Goal: Information Seeking & Learning: Learn about a topic

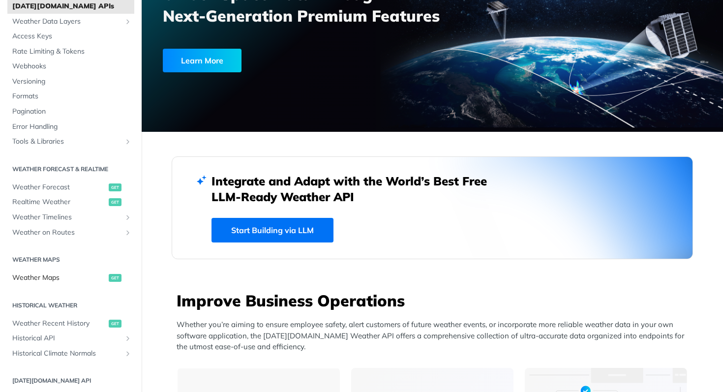
scroll to position [45, 0]
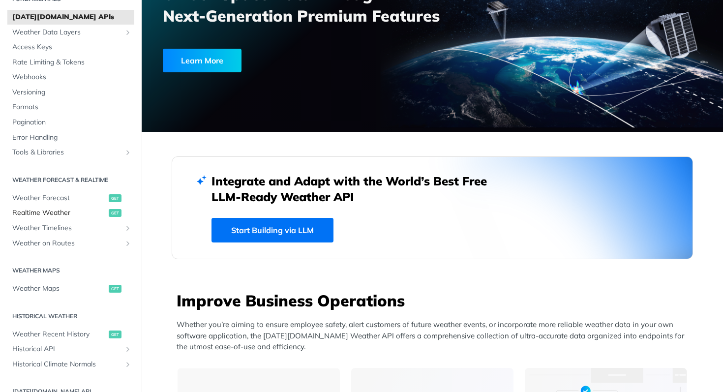
click at [43, 212] on span "Realtime Weather" at bounding box center [59, 213] width 94 height 10
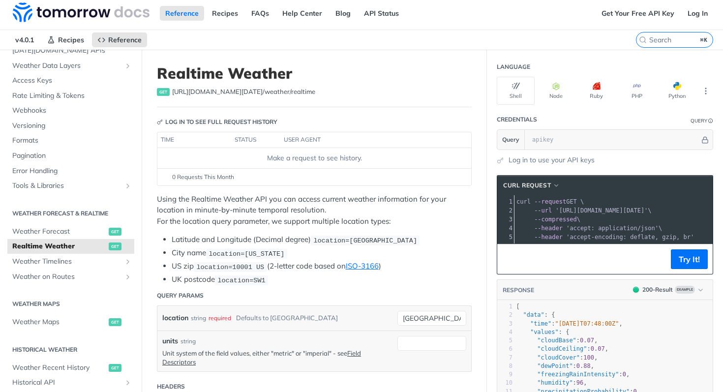
scroll to position [64, 0]
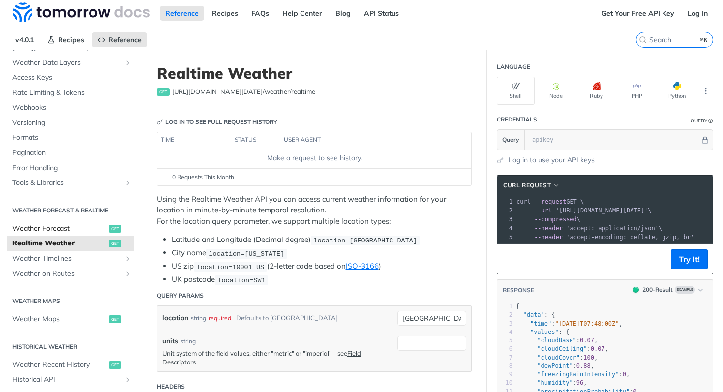
click at [72, 229] on span "Weather Forecast" at bounding box center [59, 229] width 94 height 10
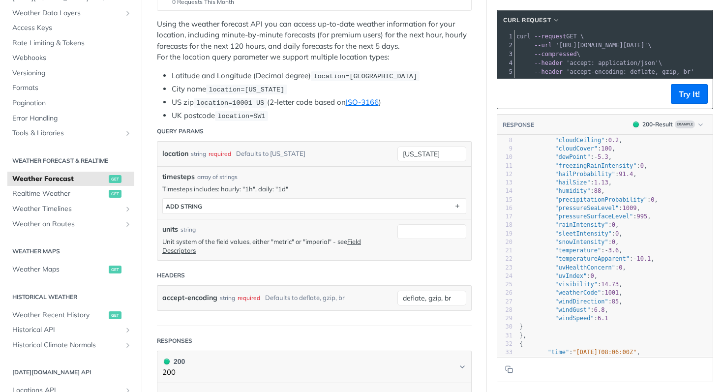
scroll to position [60, 0]
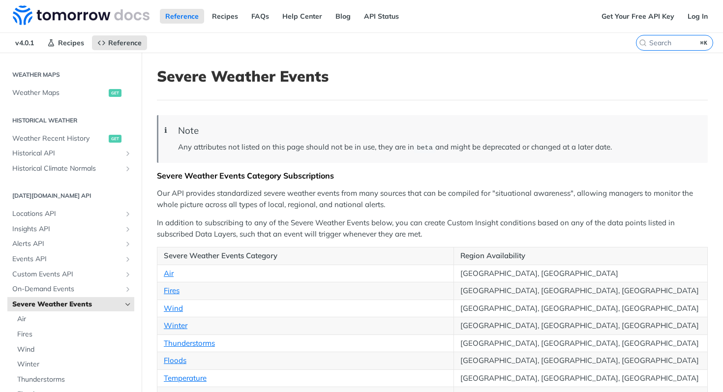
scroll to position [299, 0]
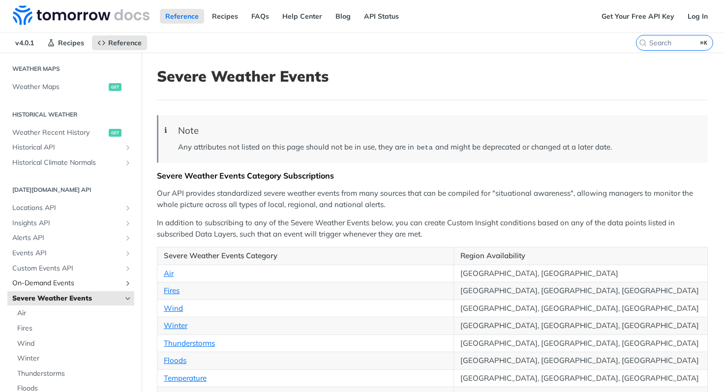
click at [40, 284] on span "On-Demand Events" at bounding box center [66, 283] width 109 height 10
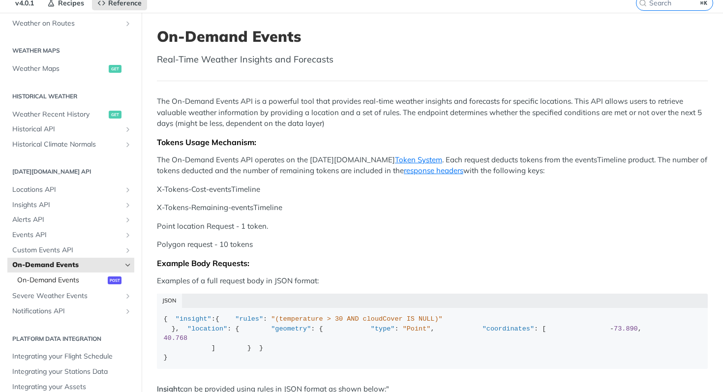
scroll to position [43, 0]
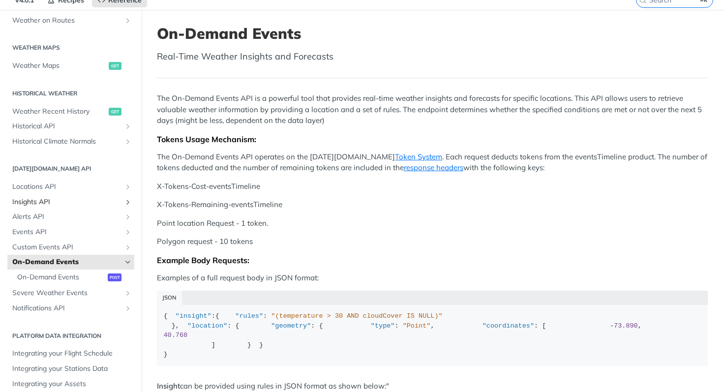
click at [34, 203] on span "Insights API" at bounding box center [66, 202] width 109 height 10
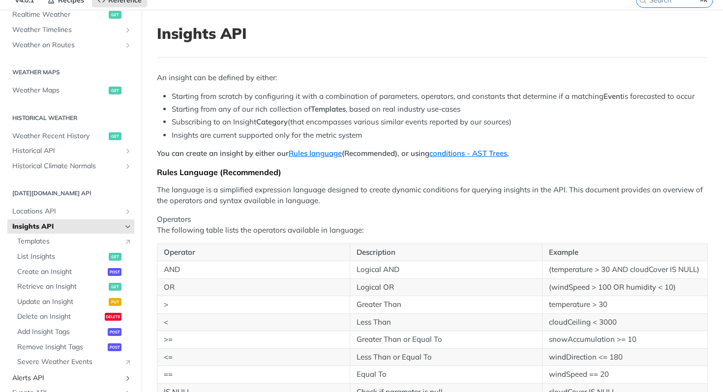
scroll to position [207, 0]
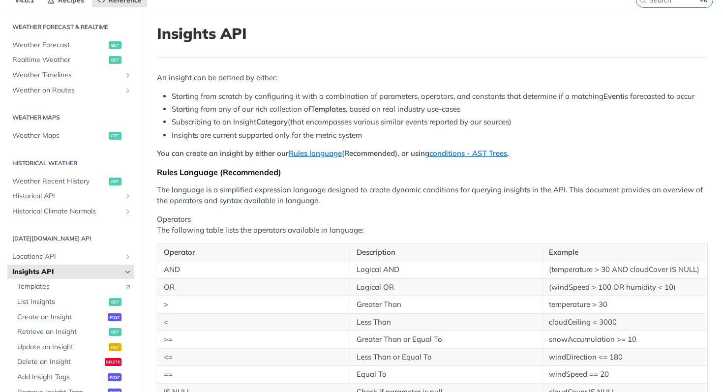
click at [27, 237] on h2 "Tomorrow.io API" at bounding box center [70, 238] width 127 height 9
click at [27, 180] on span "Weather Recent History" at bounding box center [59, 181] width 94 height 10
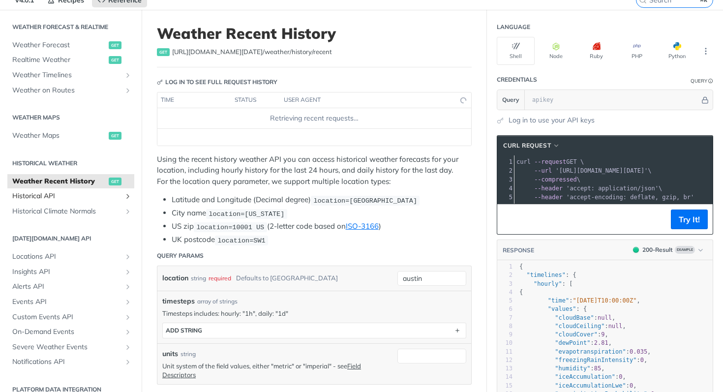
click at [36, 198] on span "Historical API" at bounding box center [66, 196] width 109 height 10
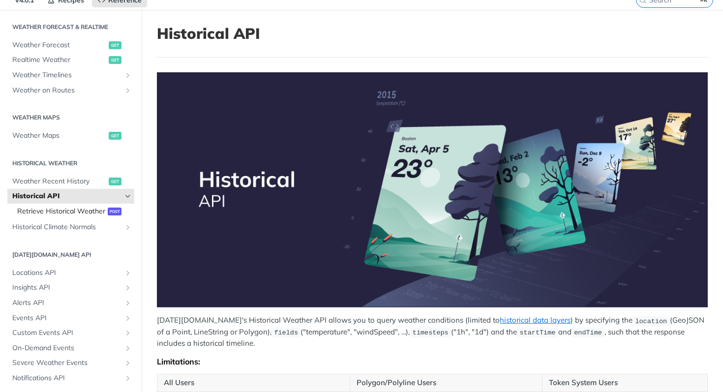
click at [31, 204] on link "Retrieve Historical Weather post" at bounding box center [73, 211] width 122 height 15
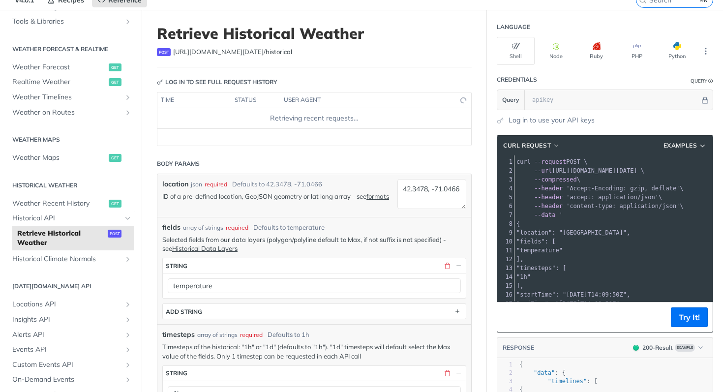
scroll to position [181, 0]
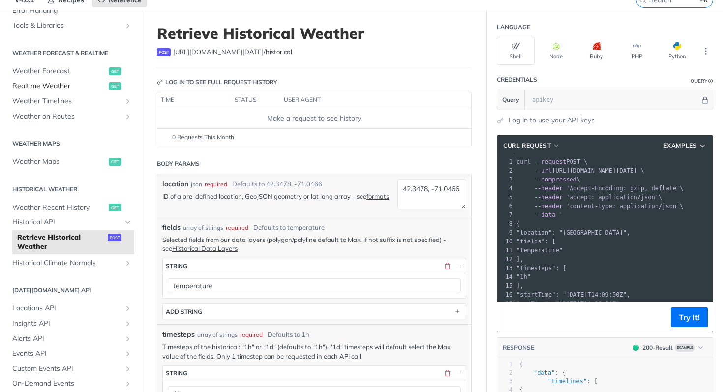
click at [29, 81] on span "Realtime Weather" at bounding box center [59, 86] width 94 height 10
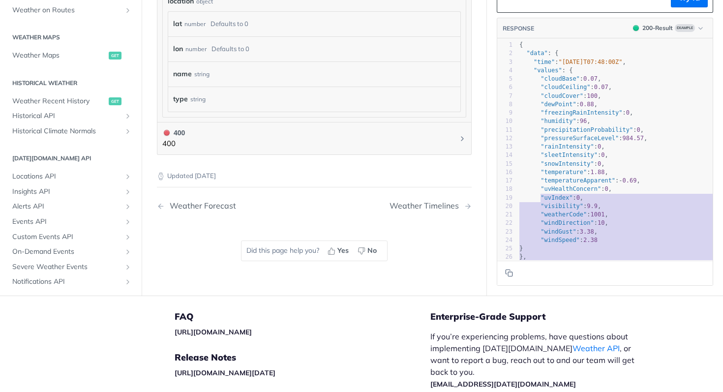
drag, startPoint x: 539, startPoint y: 226, endPoint x: 541, endPoint y: 156, distance: 69.3
click at [541, 156] on div "1 { 2 "data" : { 3 "time" : "2023-01-26T07:48:00Z" , 4 "values" : { 5 "cloudBas…" at bounding box center [643, 181] width 252 height 280
type textarea ""sleetIntensity": 0, "snowIntensity": 0, "temperature": 1.88, "temperatureAppar…"
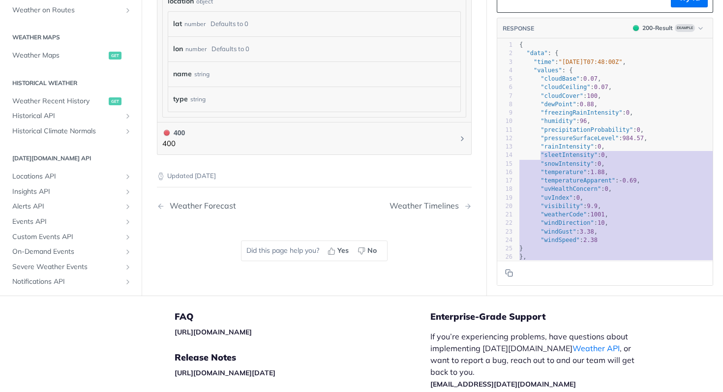
scroll to position [1, 0]
click at [548, 210] on span ""weatherCode"" at bounding box center [563, 213] width 46 height 7
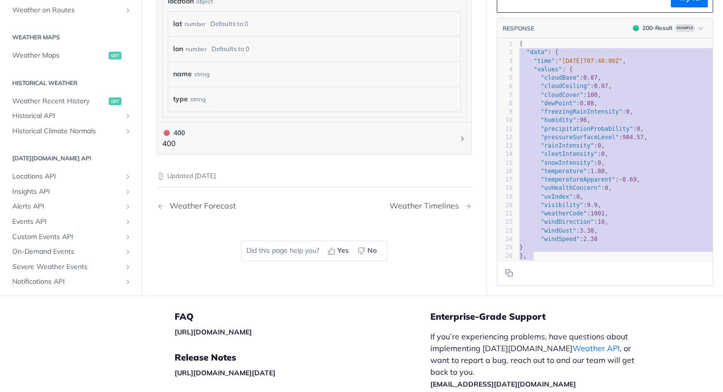
type textarea "{ "data": { "time": "2023-01-26T07:48:00Z", "values": { "cloudBase": 0.07, "clo…"
drag, startPoint x: 537, startPoint y: 253, endPoint x: 498, endPoint y: 45, distance: 211.5
click at [517, 45] on div "1 { 2 "data" : { 3 "time" : "2023-01-26T07:48:00Z" , 4 "values" : { 5 "cloudBas…" at bounding box center [643, 180] width 252 height 280
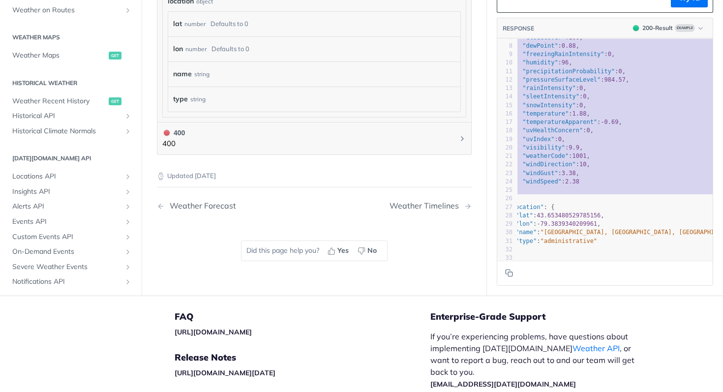
scroll to position [0, 0]
